Goal: Communication & Community: Answer question/provide support

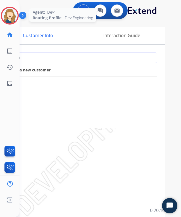
click at [9, 17] on img at bounding box center [10, 16] width 16 height 16
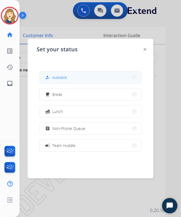
click at [90, 76] on button "how_to_reg Available" at bounding box center [91, 77] width 102 height 12
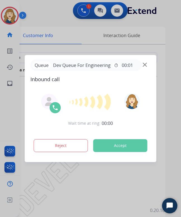
click at [124, 145] on button "Accept" at bounding box center [120, 145] width 54 height 13
click at [130, 145] on button "Accept" at bounding box center [120, 145] width 54 height 13
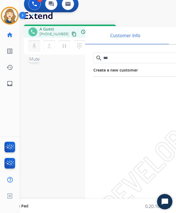
click at [37, 44] on mat-icon "mic" at bounding box center [34, 46] width 7 height 7
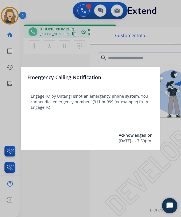
click at [85, 161] on div at bounding box center [90, 108] width 181 height 217
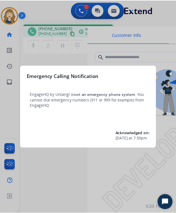
scroll to position [0, 2]
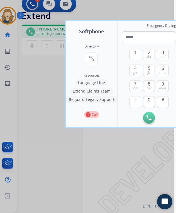
click at [78, 155] on div at bounding box center [86, 106] width 176 height 213
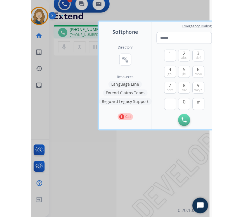
scroll to position [0, 0]
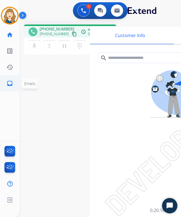
click at [12, 84] on mat-icon "inbox" at bounding box center [9, 83] width 7 height 7
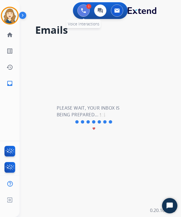
click at [83, 13] on img at bounding box center [83, 10] width 5 height 5
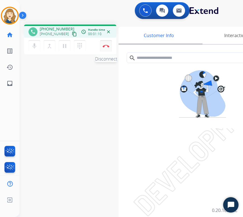
click at [108, 46] on img at bounding box center [105, 46] width 7 height 3
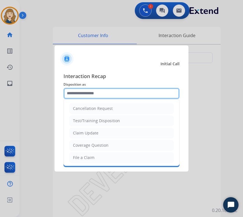
click at [83, 92] on input "text" at bounding box center [121, 93] width 116 height 11
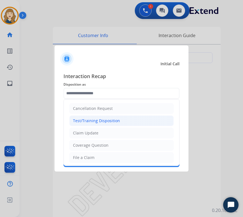
click at [89, 119] on div "Test/Training Disposition" at bounding box center [96, 121] width 47 height 6
type input "**********"
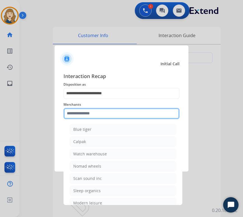
click at [89, 112] on input "text" at bounding box center [121, 113] width 116 height 11
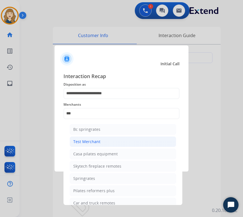
click at [93, 140] on div "Test Merchant" at bounding box center [86, 142] width 27 height 6
type input "**********"
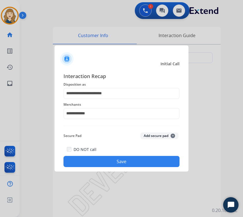
click at [93, 162] on button "Save" at bounding box center [121, 161] width 116 height 11
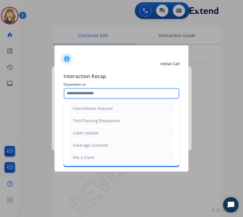
click at [89, 91] on input "text" at bounding box center [121, 93] width 116 height 11
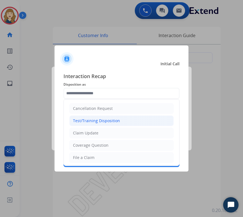
click at [86, 118] on div "Test/Training Disposition" at bounding box center [96, 121] width 47 height 6
type input "**********"
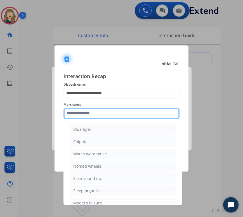
click at [86, 114] on input "text" at bounding box center [121, 113] width 116 height 11
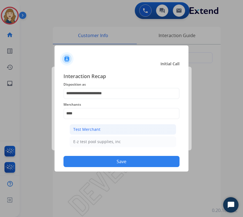
click at [88, 128] on div "Test Merchant" at bounding box center [86, 130] width 27 height 6
type input "**********"
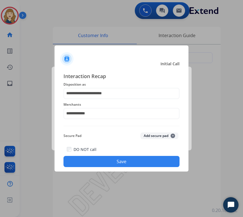
click at [95, 160] on button "Save" at bounding box center [121, 161] width 116 height 11
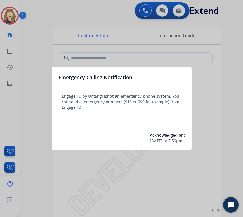
click at [114, 165] on div at bounding box center [121, 108] width 243 height 217
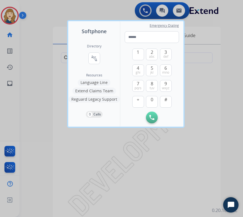
click at [100, 144] on div at bounding box center [121, 108] width 243 height 217
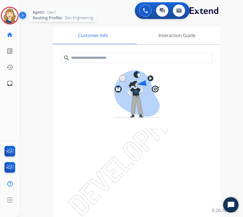
click at [15, 13] on img at bounding box center [10, 16] width 16 height 16
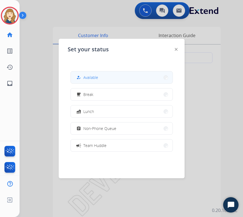
click at [84, 79] on div "how_to_reg Available" at bounding box center [86, 77] width 23 height 7
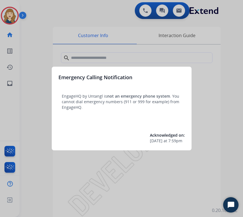
click at [135, 171] on div at bounding box center [121, 108] width 243 height 217
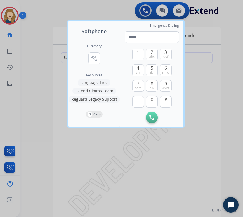
click at [130, 172] on div at bounding box center [121, 108] width 243 height 217
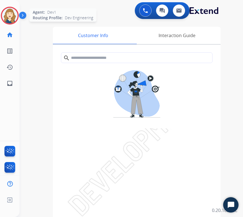
click at [11, 10] on img at bounding box center [10, 16] width 16 height 16
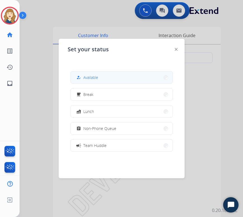
click at [92, 79] on span "Available" at bounding box center [90, 78] width 15 height 6
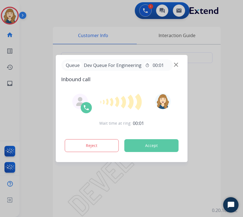
click at [155, 147] on button "Accept" at bounding box center [151, 145] width 54 height 13
click at [155, 142] on button "Accept" at bounding box center [151, 145] width 54 height 13
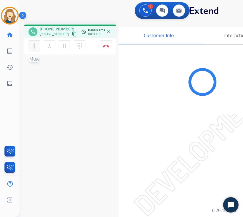
click at [33, 44] on mat-icon "mic" at bounding box center [34, 46] width 7 height 7
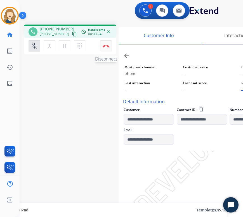
click at [102, 45] on img at bounding box center [105, 46] width 7 height 3
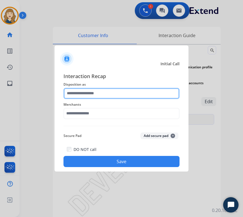
click at [123, 95] on input "text" at bounding box center [121, 93] width 116 height 11
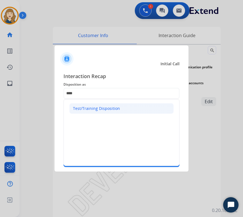
click at [131, 108] on li "Test/Training Disposition" at bounding box center [121, 108] width 104 height 11
type input "**********"
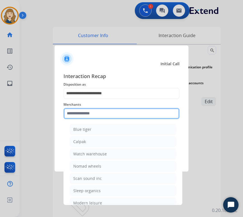
click at [100, 112] on input "text" at bounding box center [121, 113] width 116 height 11
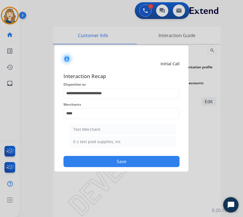
click at [102, 131] on li "Test Merchant" at bounding box center [122, 129] width 106 height 11
type input "**********"
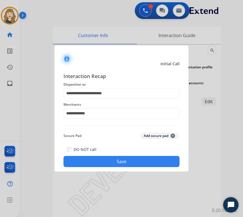
click at [107, 165] on button "Save" at bounding box center [121, 161] width 116 height 11
